Goal: Information Seeking & Learning: Learn about a topic

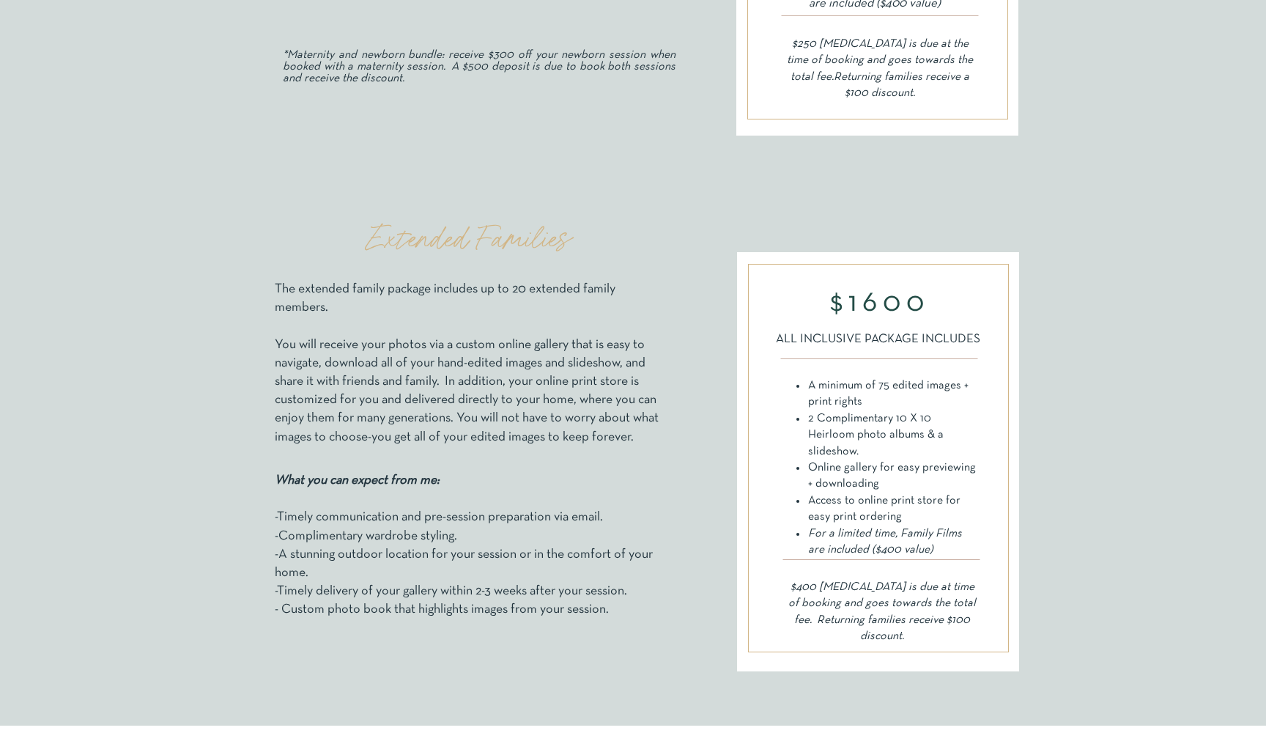
scroll to position [910, 0]
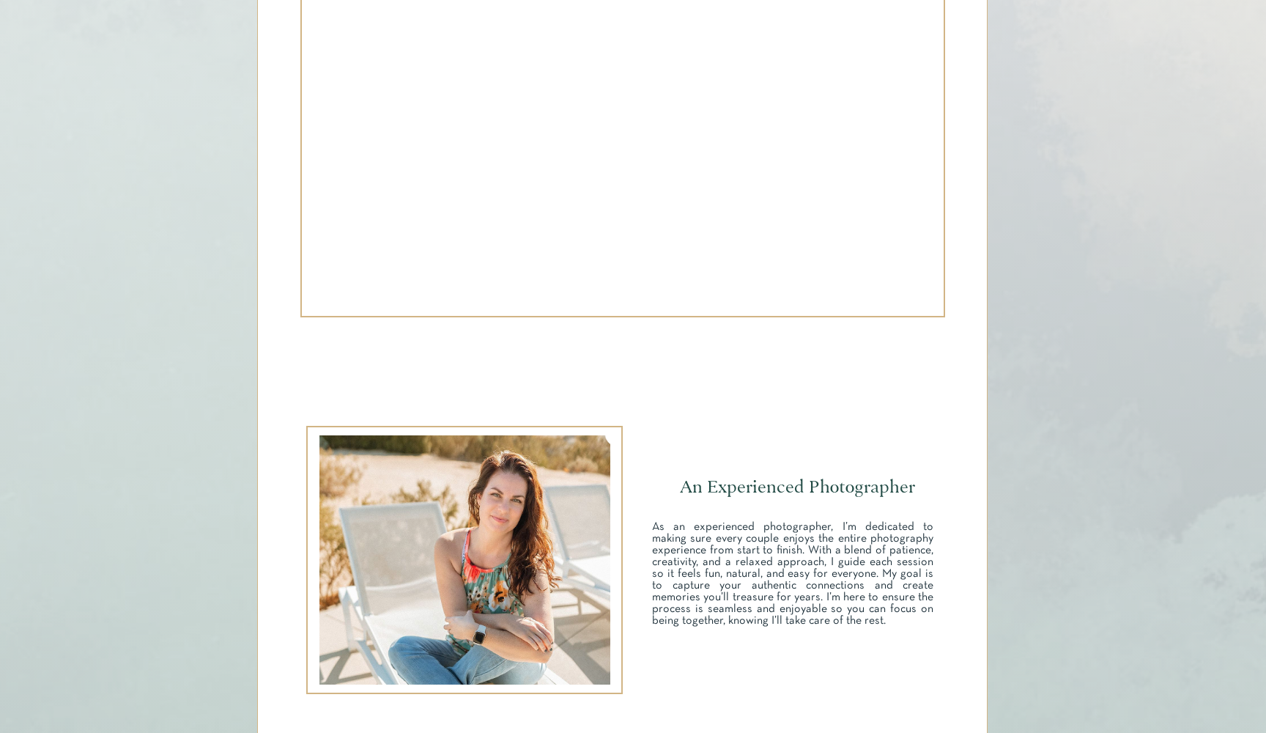
scroll to position [1549, 0]
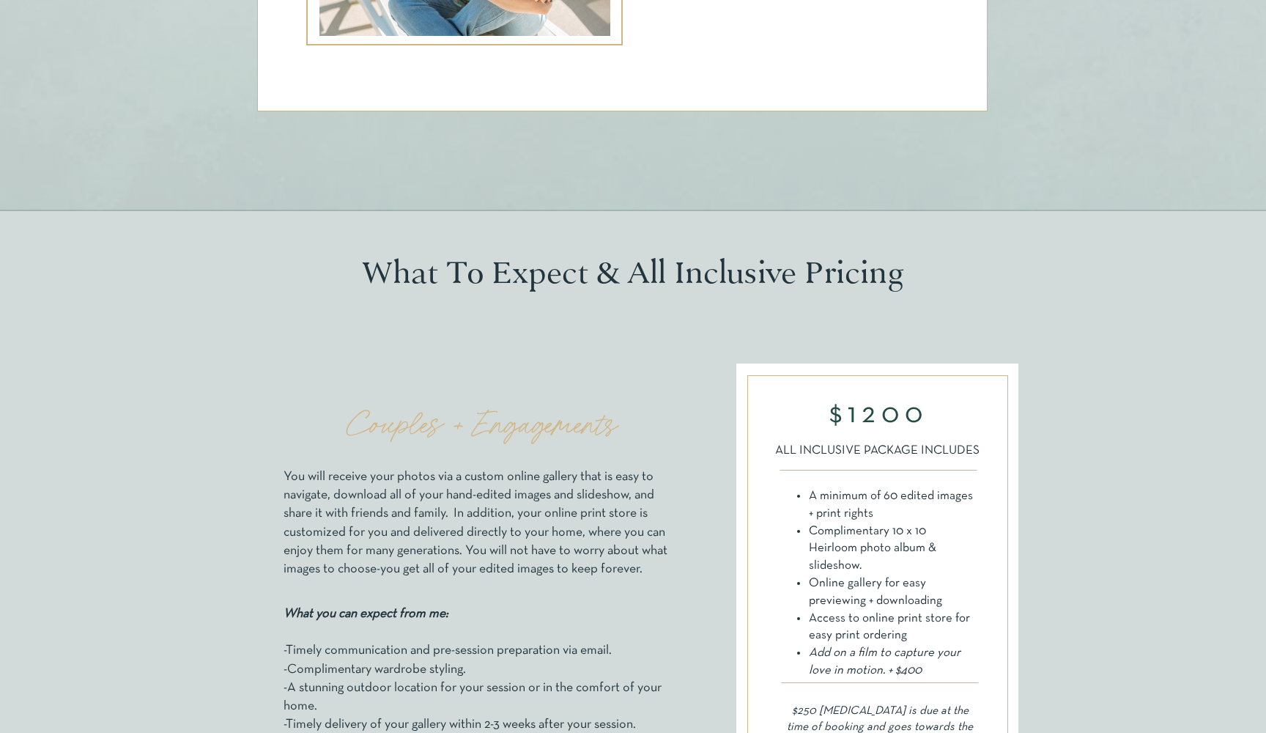
scroll to position [2105, 0]
